Goal: Find contact information: Find contact information

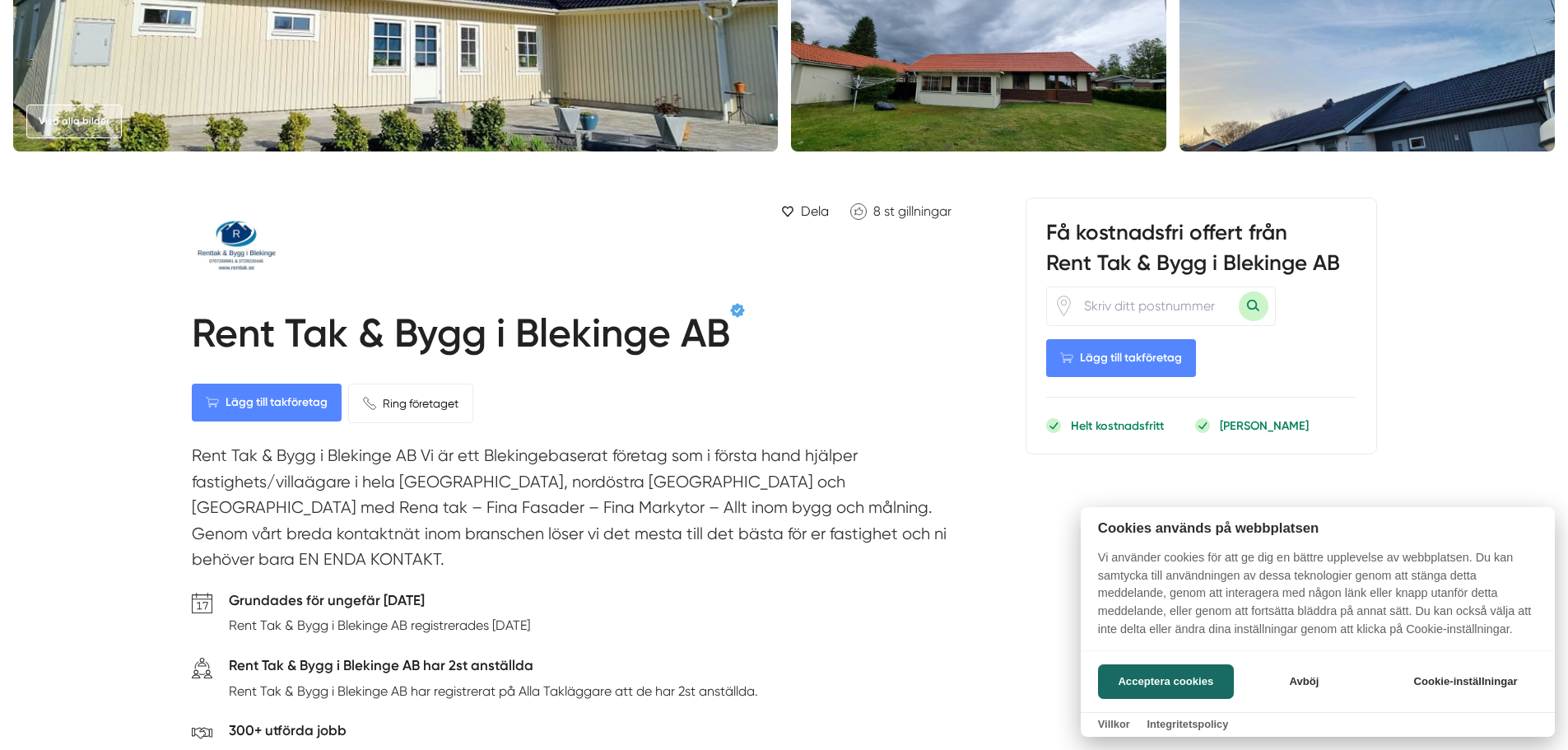
scroll to position [329, 0]
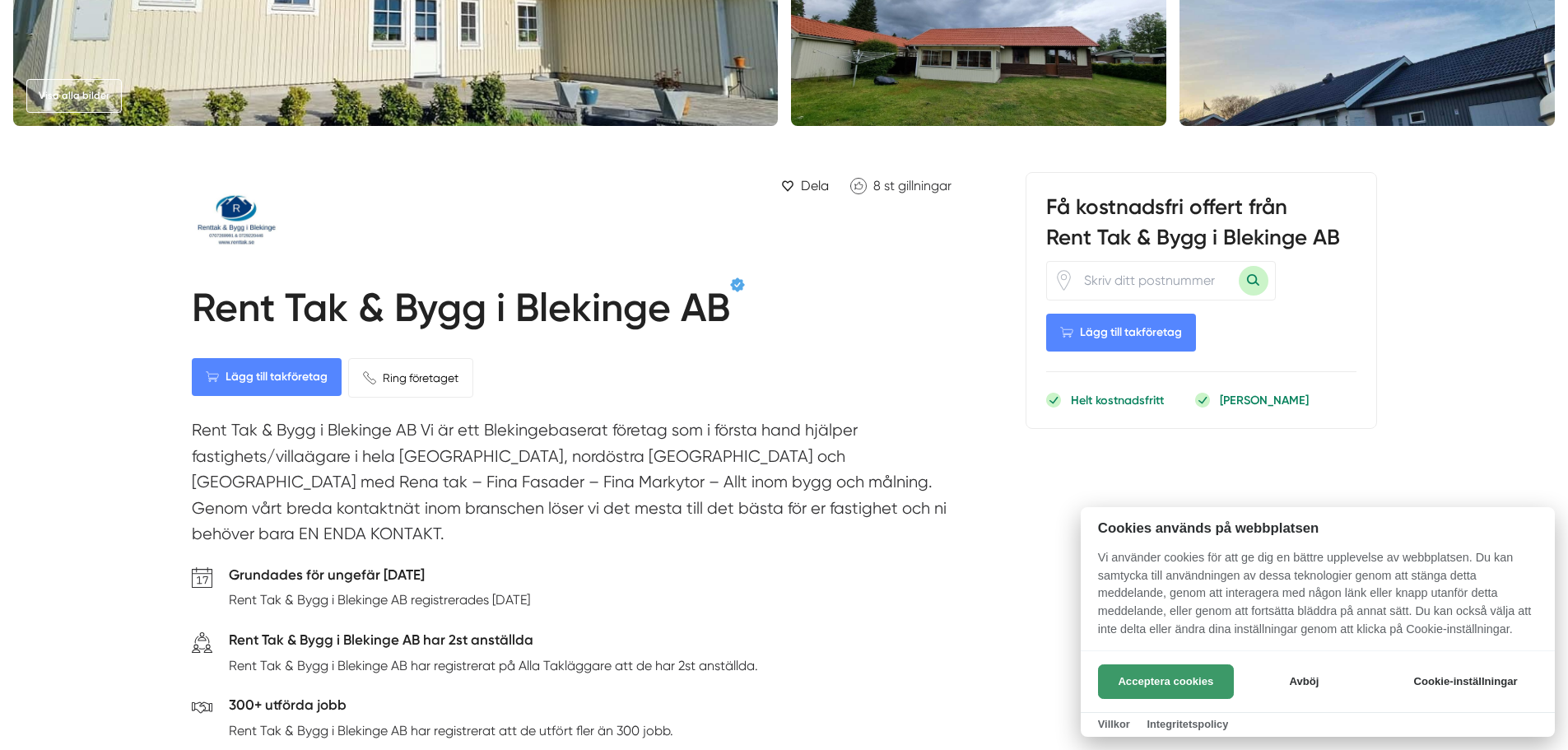
click at [1145, 672] on button "Acceptera cookies" at bounding box center [1166, 681] width 136 height 34
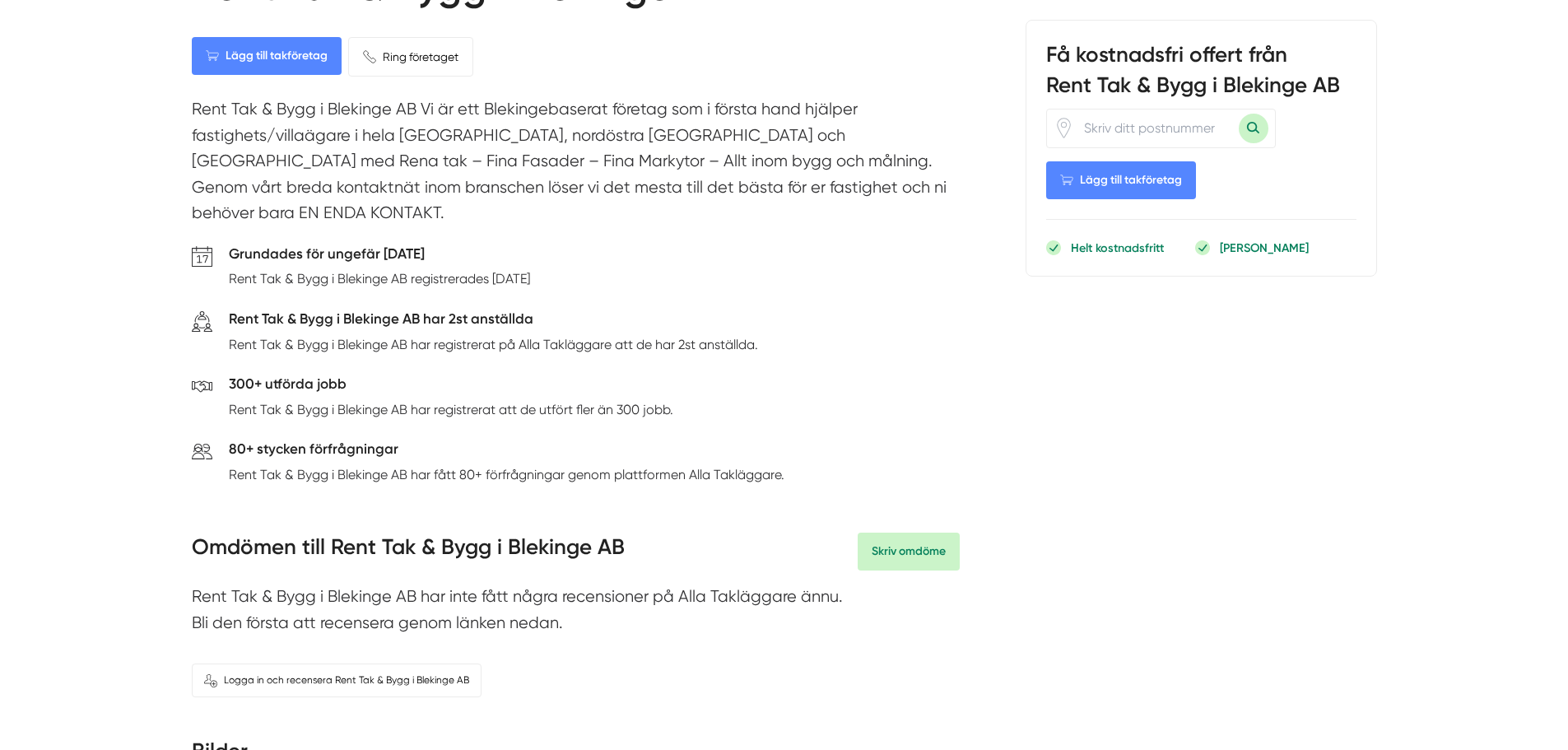
scroll to position [494, 0]
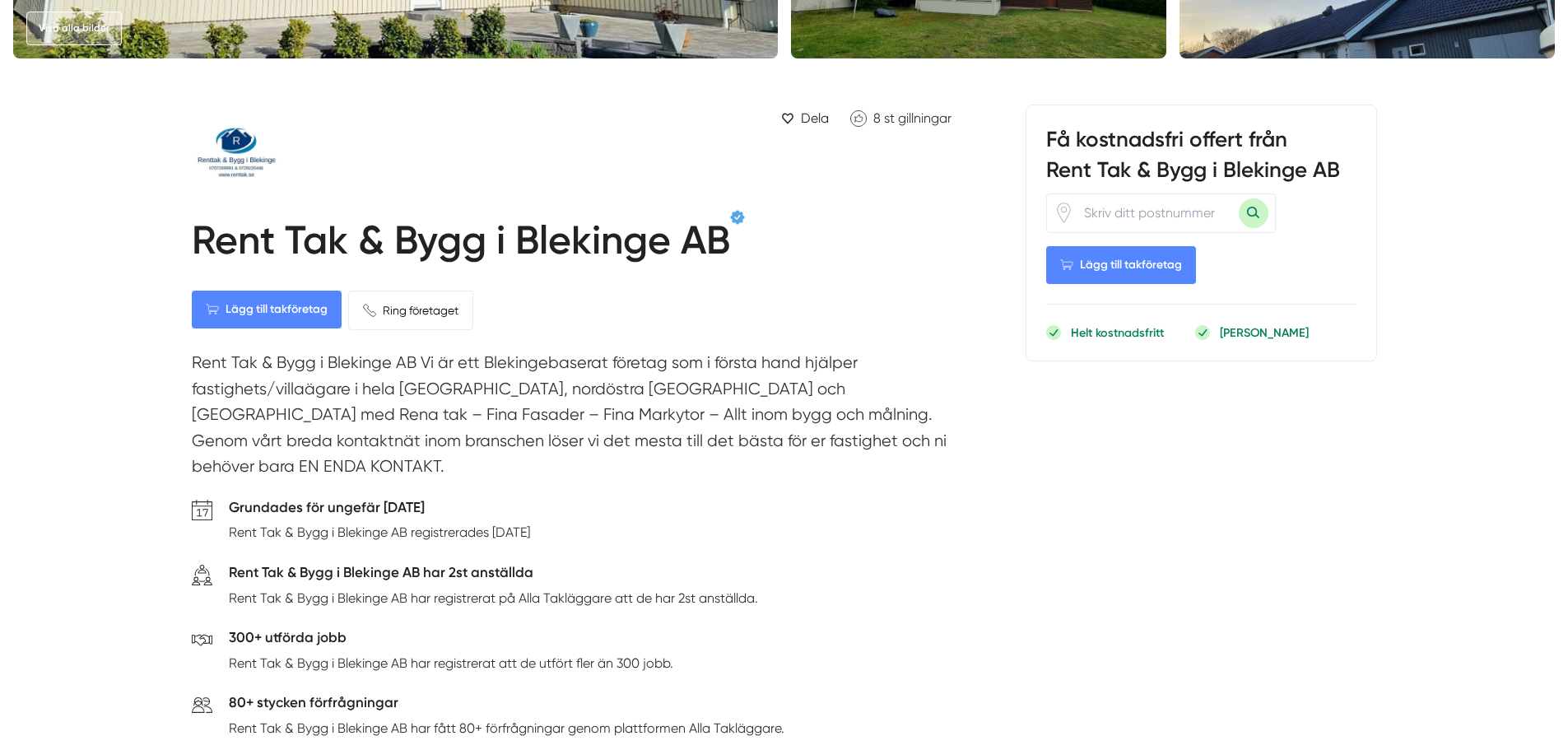
scroll to position [403, 0]
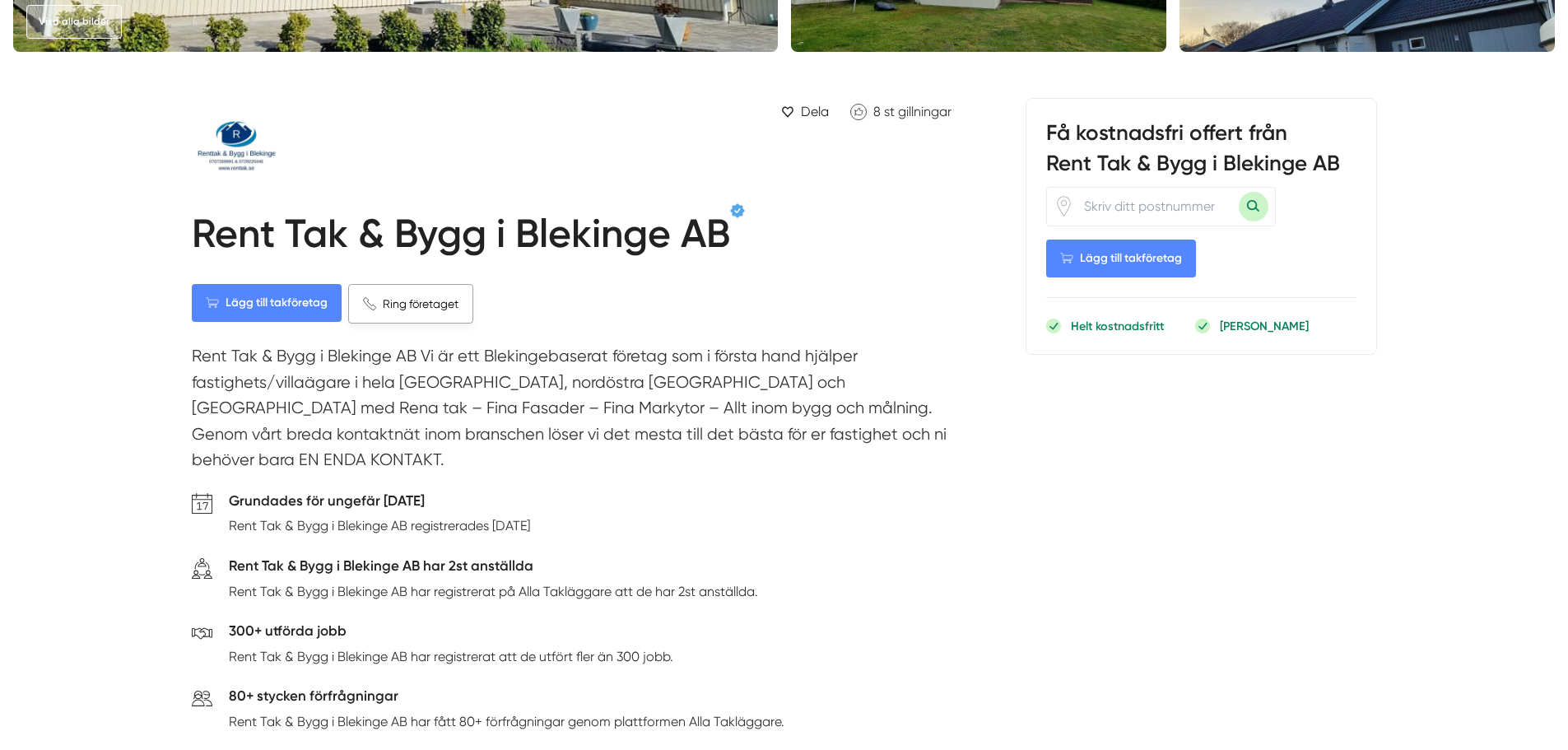
click at [431, 301] on span "Ring företaget" at bounding box center [420, 304] width 76 height 18
